Goal: Information Seeking & Learning: Understand process/instructions

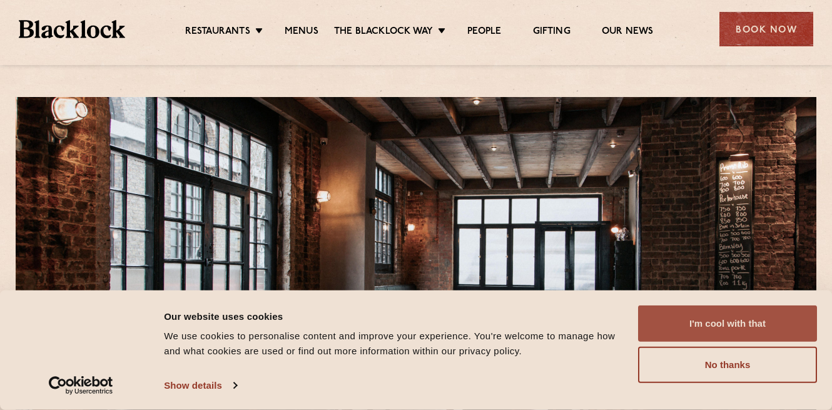
click at [705, 326] on button "I'm cool with that" at bounding box center [727, 323] width 179 height 36
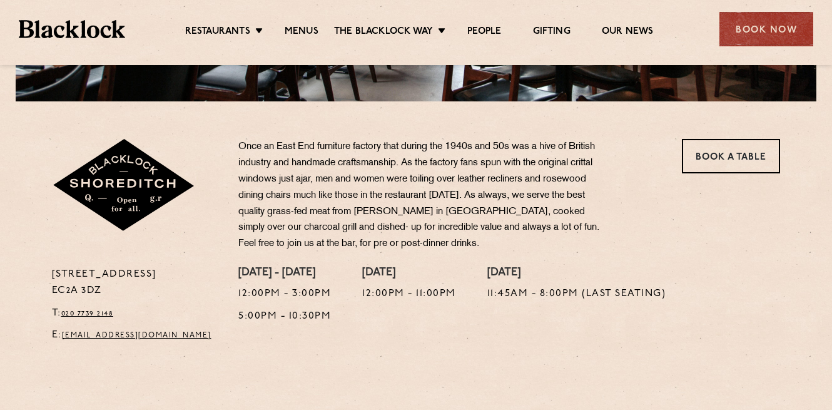
scroll to position [351, 0]
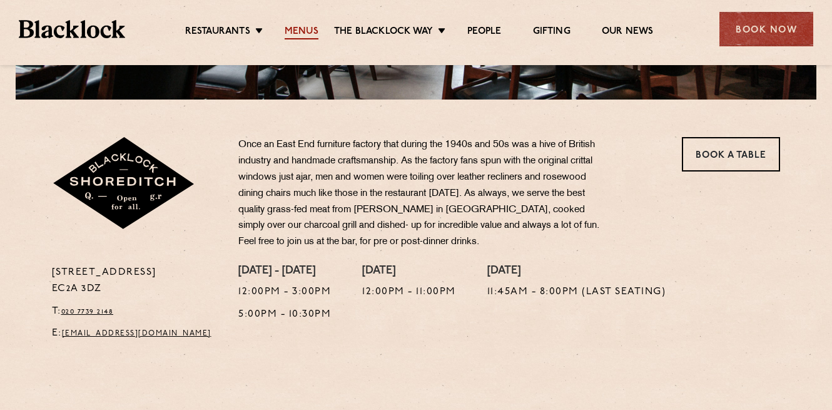
click at [297, 26] on link "Menus" at bounding box center [302, 33] width 34 height 14
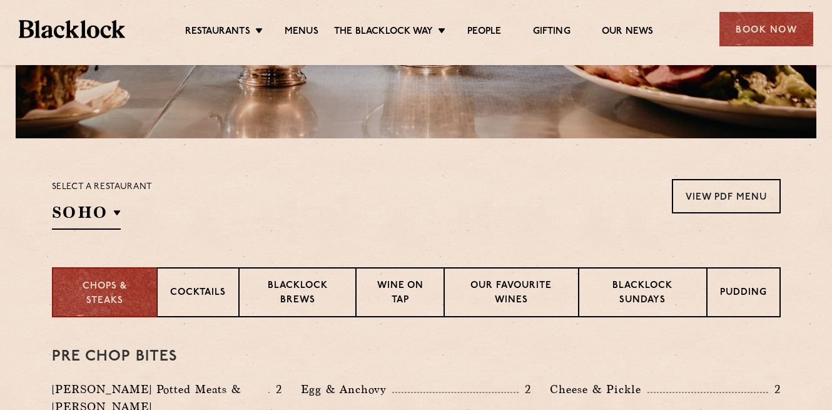
scroll to position [323, 0]
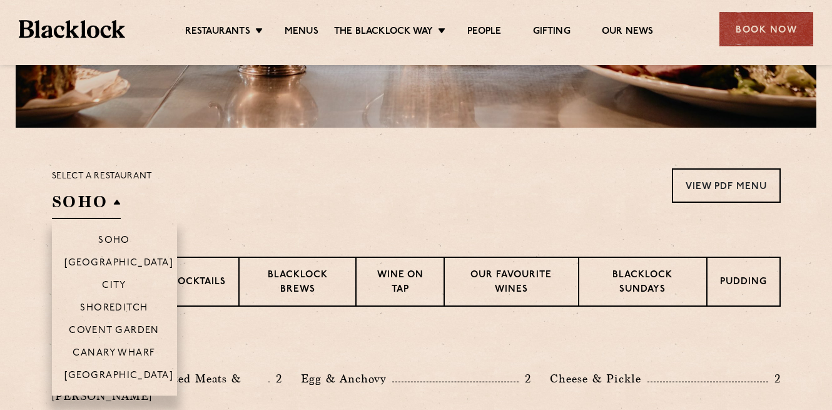
click at [84, 214] on h2 "SOHO" at bounding box center [86, 205] width 69 height 28
click at [126, 307] on p "Shoreditch" at bounding box center [114, 309] width 68 height 13
